Goal: Information Seeking & Learning: Learn about a topic

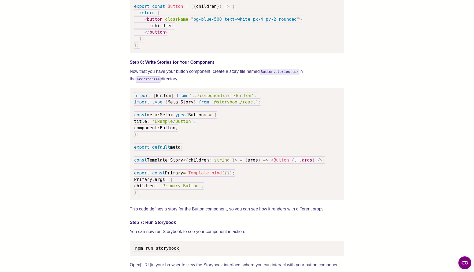
scroll to position [795, 0]
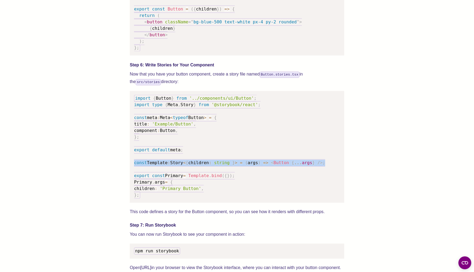
drag, startPoint x: 134, startPoint y: 169, endPoint x: 375, endPoint y: 172, distance: 240.4
click at [345, 172] on pre "import { Button } from '../components/ui/Button' ; import type { Meta , Story }…" at bounding box center [237, 147] width 215 height 112
copy code "const Template : Story < { children : string } > = ( args ) => < Button { ... a…"
click at [226, 165] on span "string" at bounding box center [222, 162] width 16 height 5
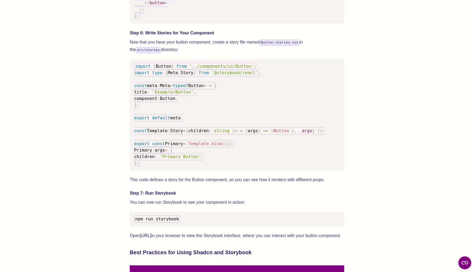
scroll to position [918, 0]
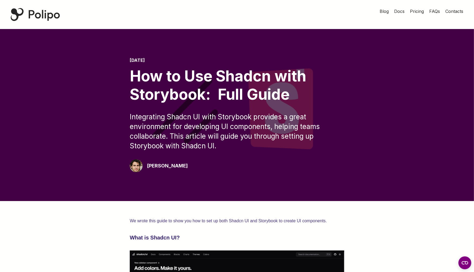
click at [36, 14] on div "Polipo Home Page" at bounding box center [35, 14] width 49 height 13
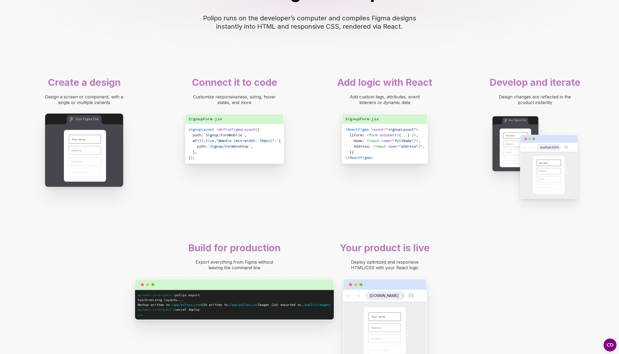
scroll to position [385, 0]
